Goal: Navigation & Orientation: Find specific page/section

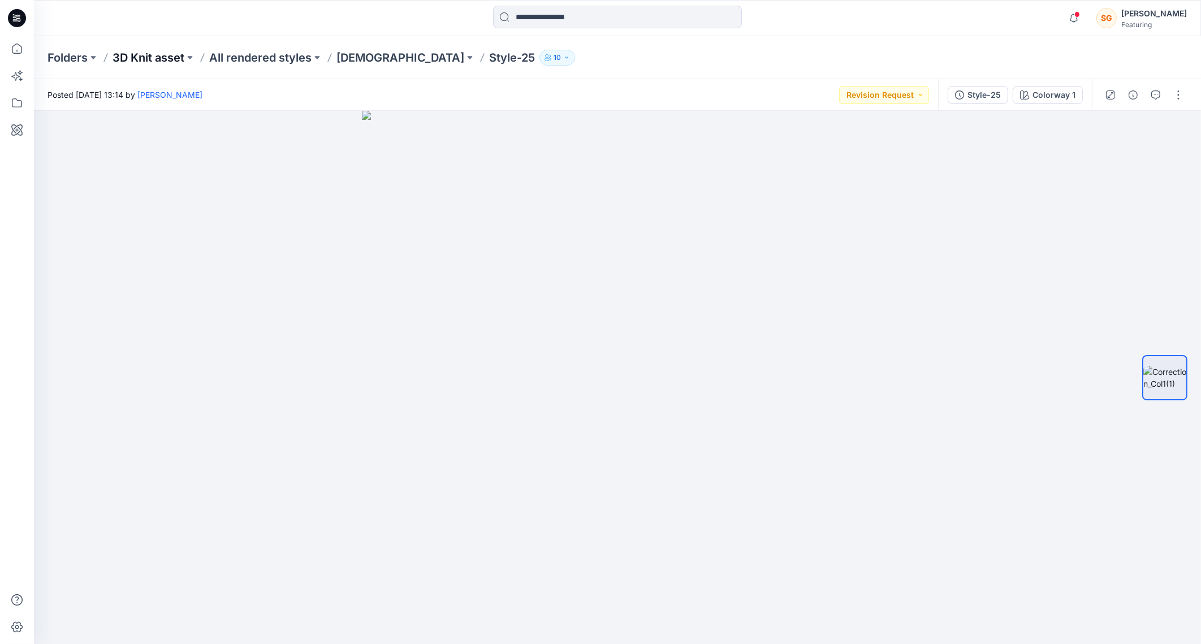
click at [138, 57] on p "3D Knit asset" at bounding box center [148, 58] width 72 height 16
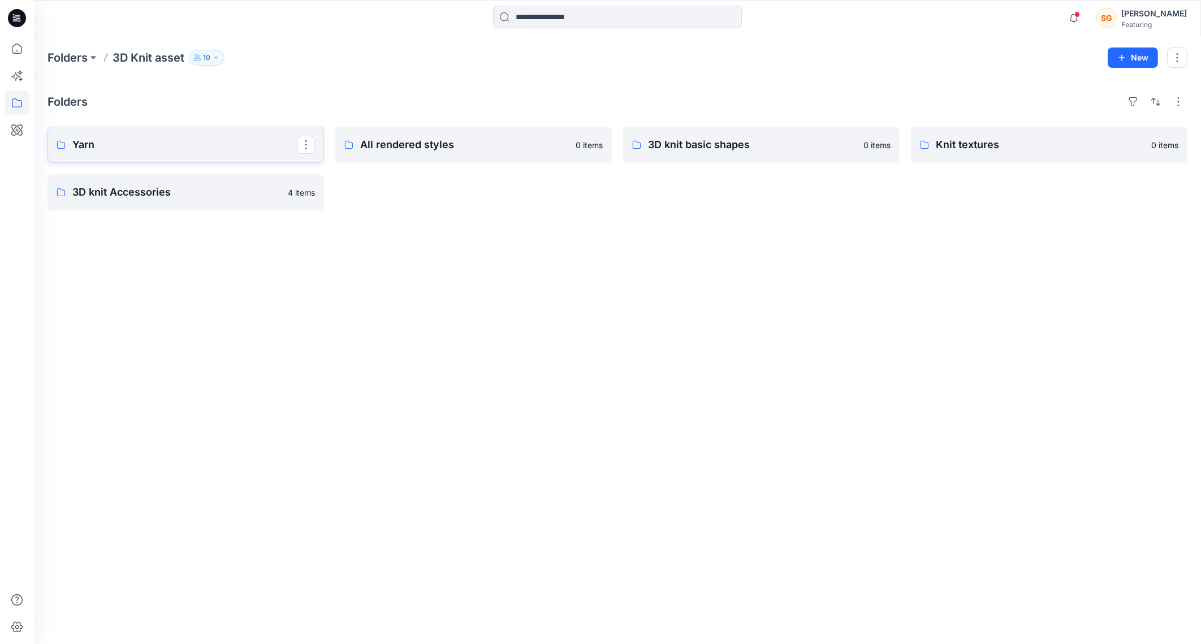
click at [167, 137] on p "Yarn" at bounding box center [184, 145] width 224 height 16
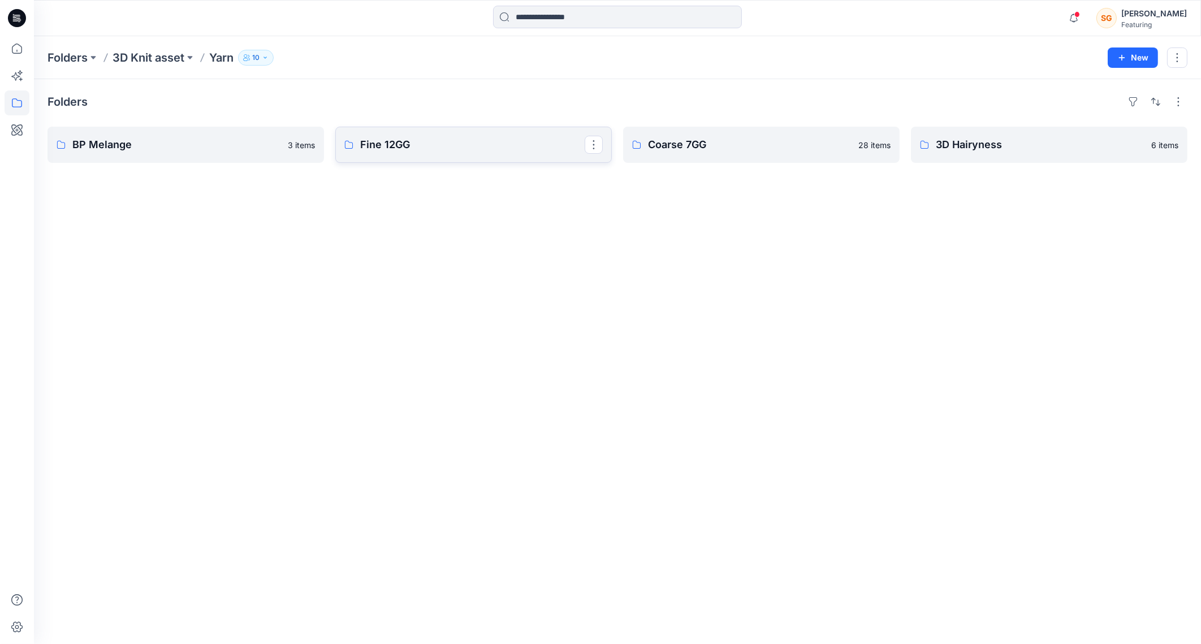
click at [384, 148] on p "Fine 12GG" at bounding box center [472, 145] width 224 height 16
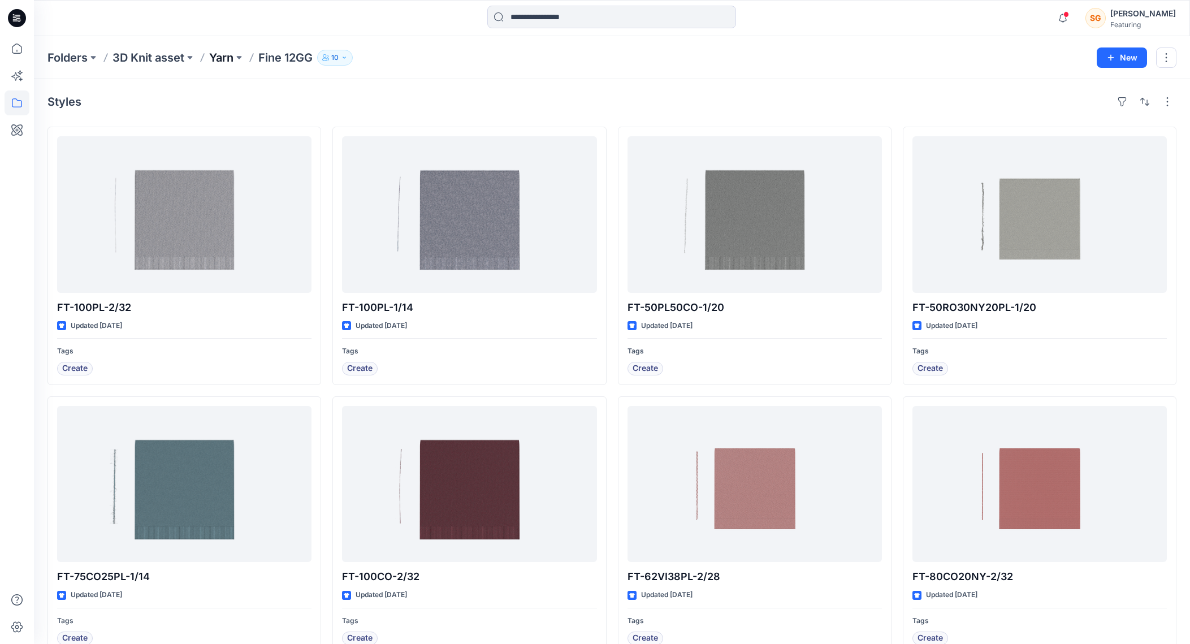
click at [231, 56] on p "Yarn" at bounding box center [221, 58] width 24 height 16
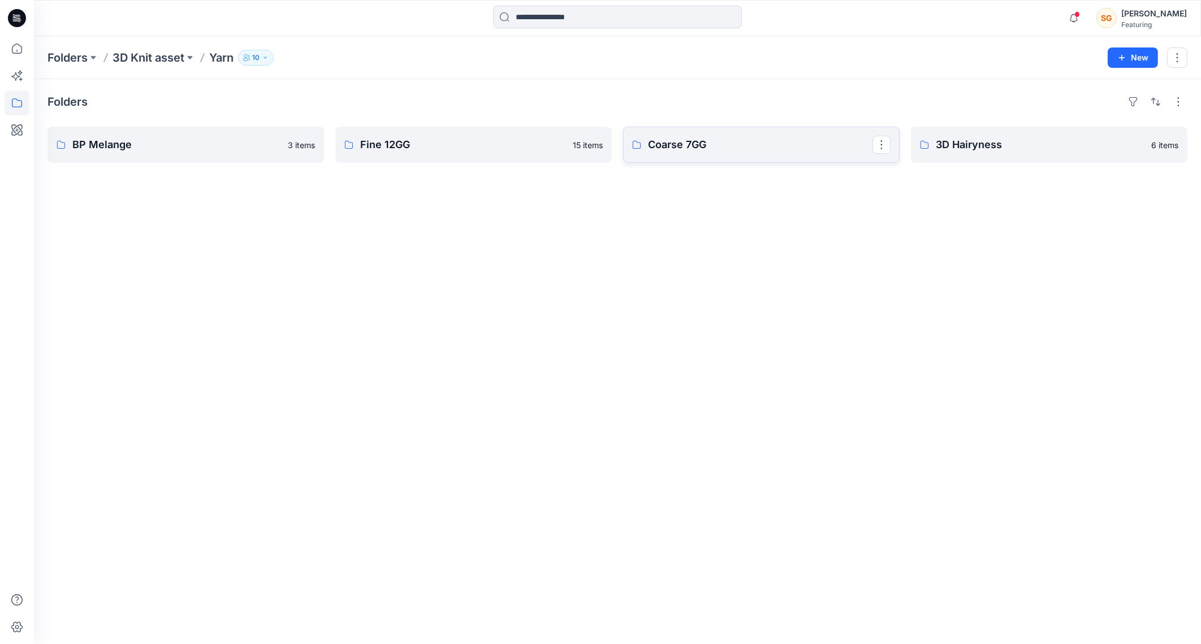
click at [646, 141] on link "Coarse 7GG" at bounding box center [761, 145] width 276 height 36
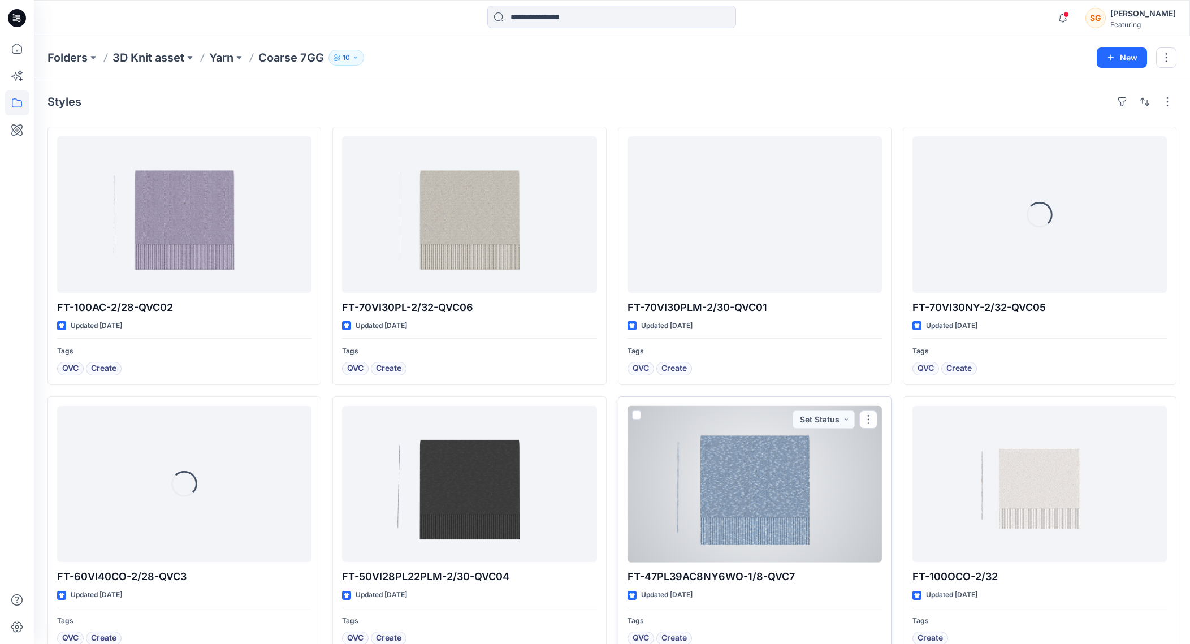
click at [789, 508] on div at bounding box center [754, 484] width 254 height 157
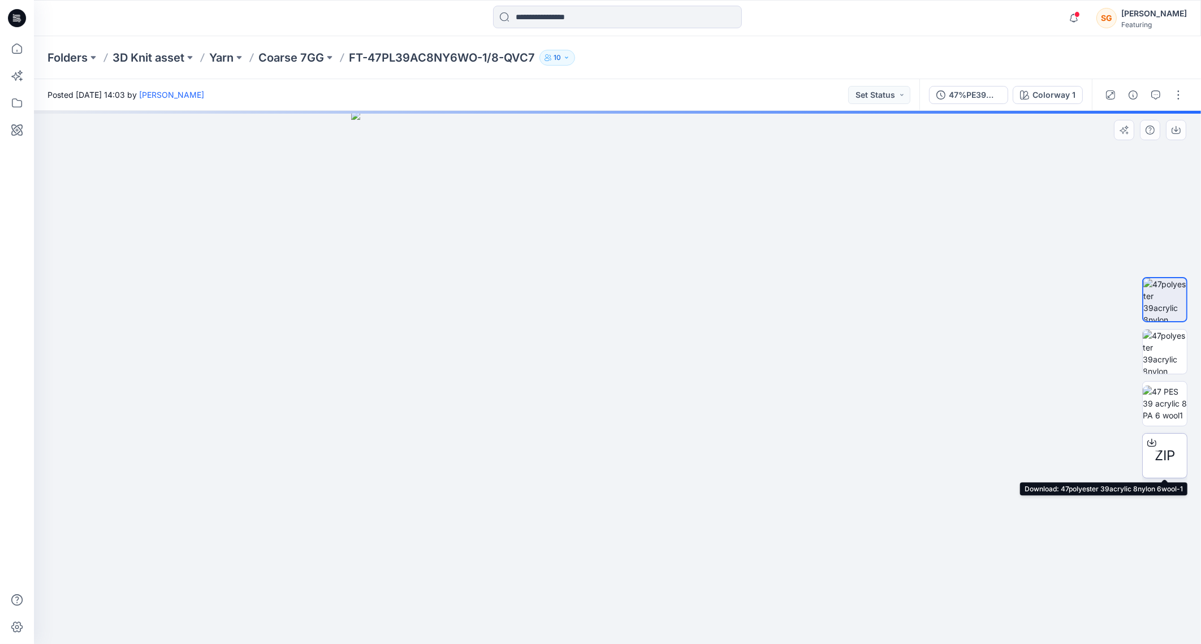
click at [1167, 452] on span "ZIP" at bounding box center [1164, 455] width 20 height 20
